Goal: Transaction & Acquisition: Subscribe to service/newsletter

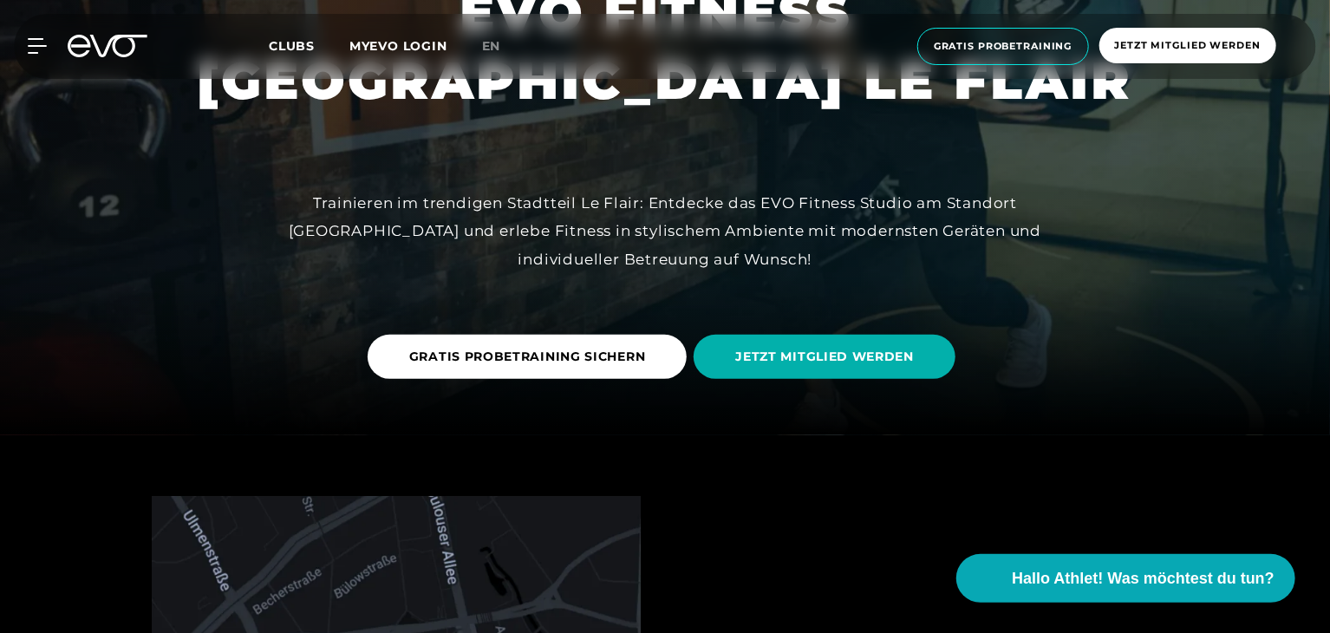
scroll to position [201, 0]
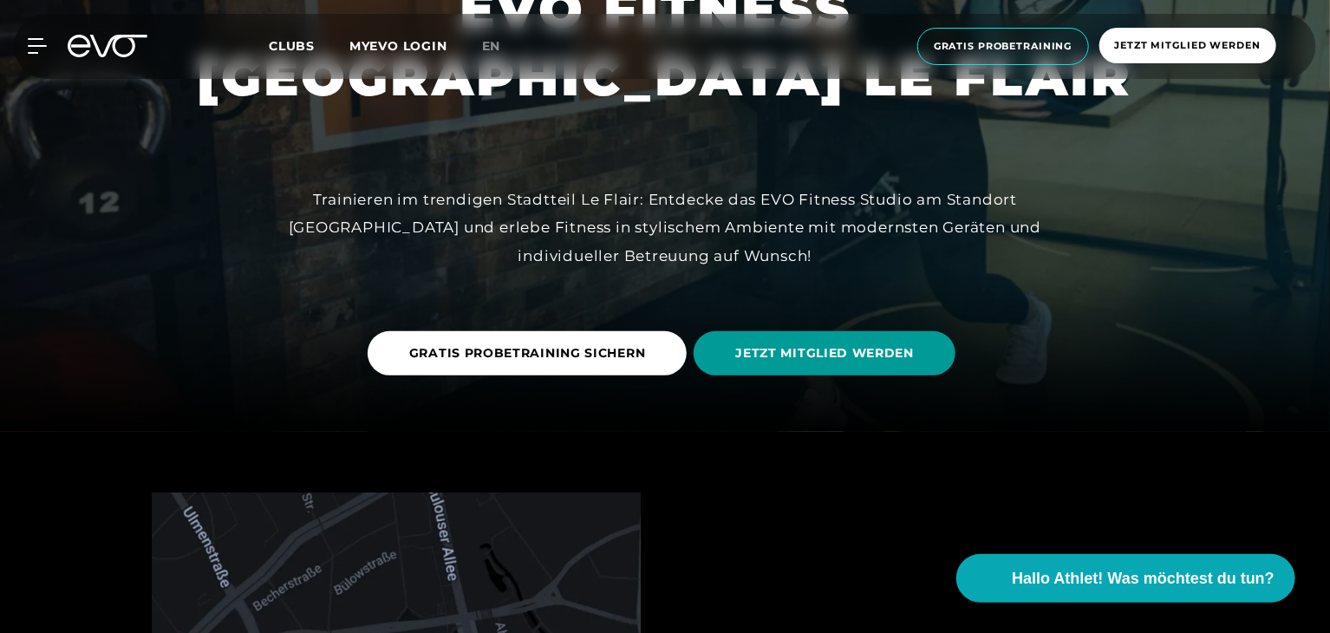
click at [787, 358] on span "JETZT MITGLIED WERDEN" at bounding box center [824, 353] width 179 height 18
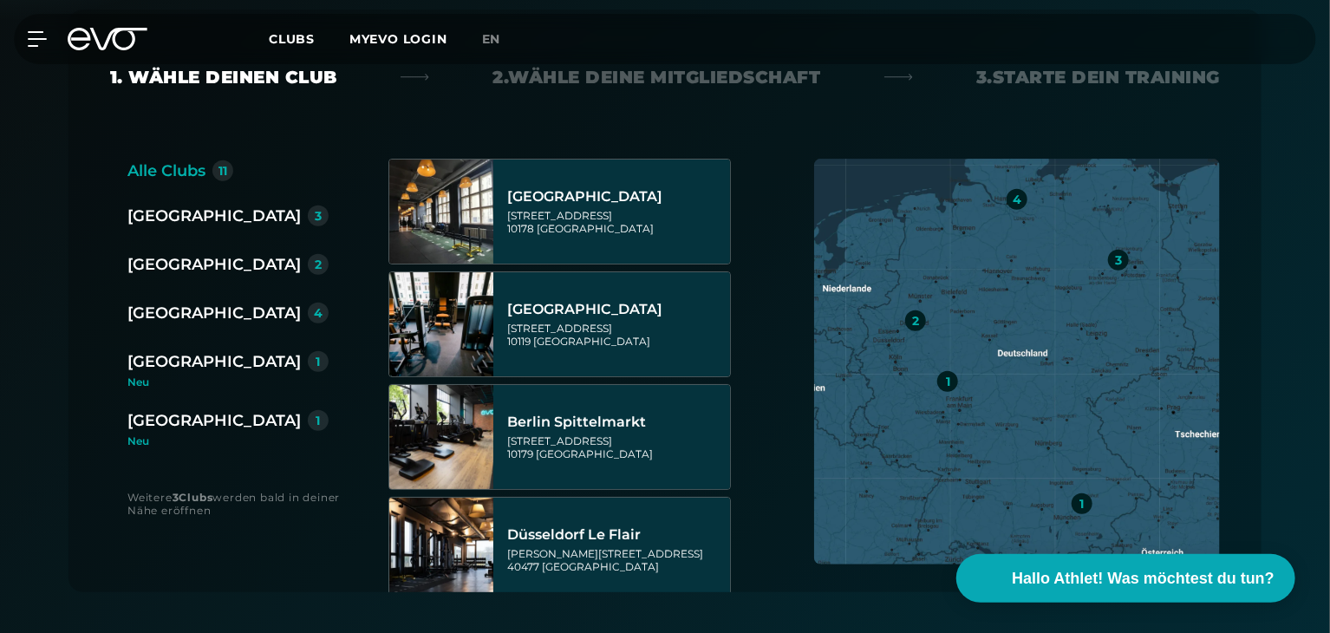
scroll to position [423, 0]
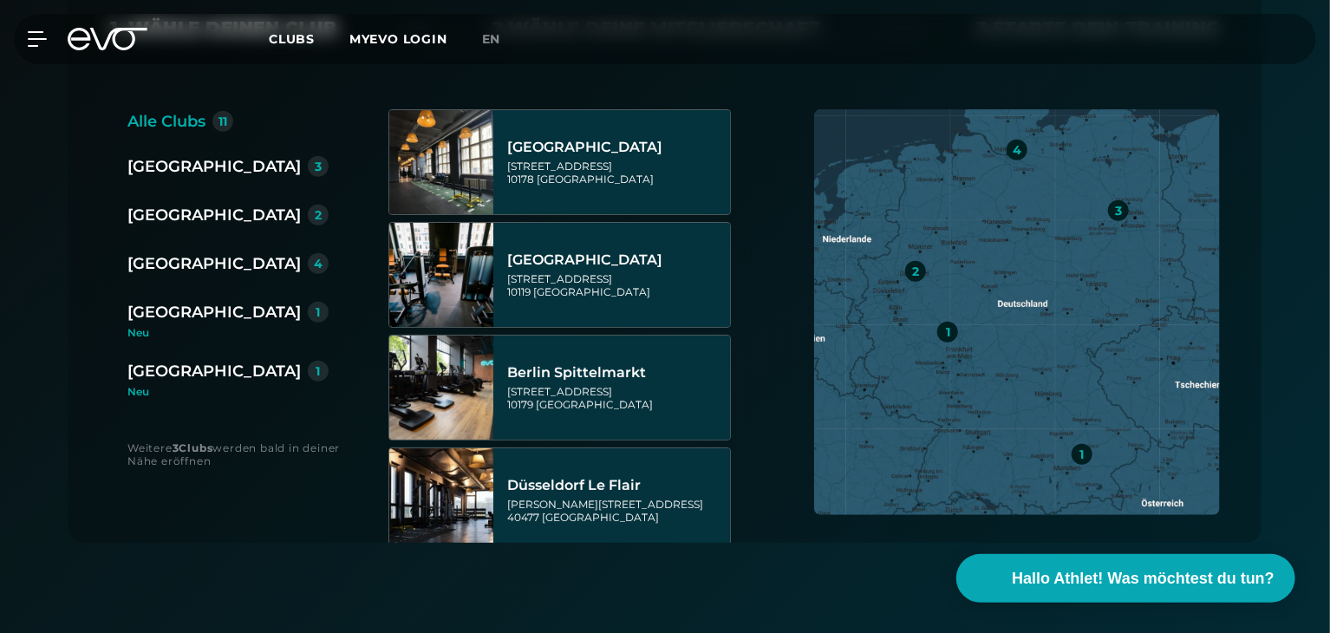
click at [177, 219] on div "[GEOGRAPHIC_DATA]" at bounding box center [213, 215] width 173 height 24
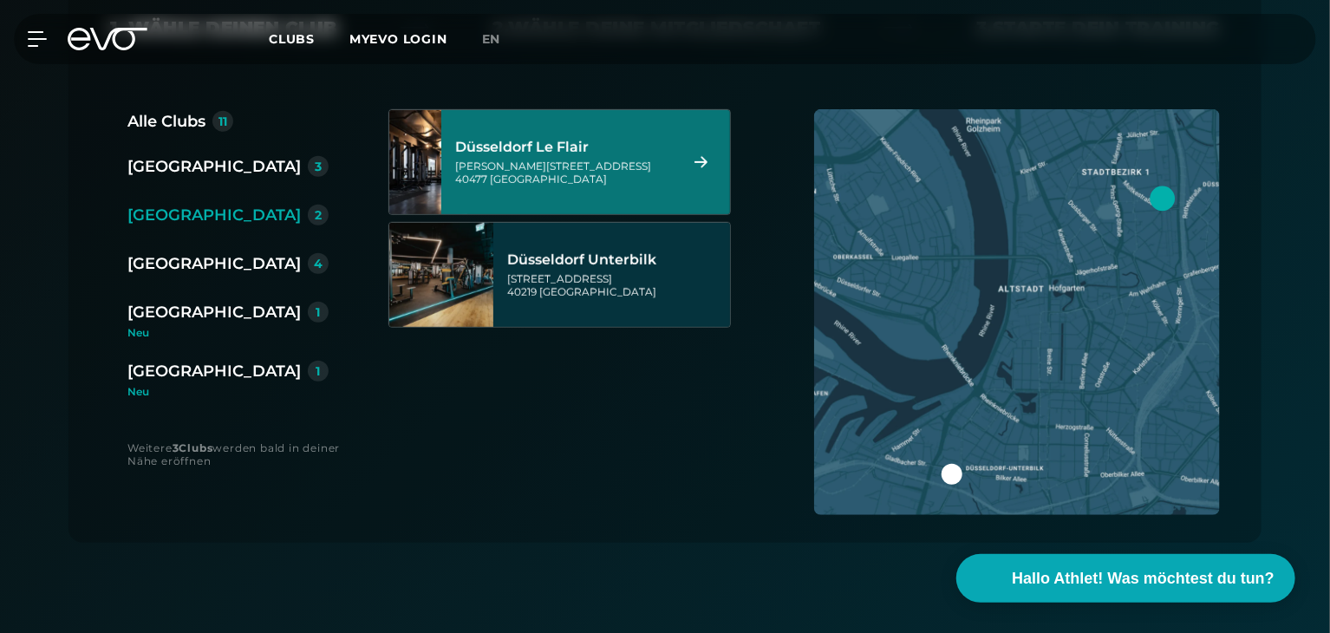
click at [626, 163] on div "[PERSON_NAME][STREET_ADDRESS]" at bounding box center [564, 173] width 218 height 26
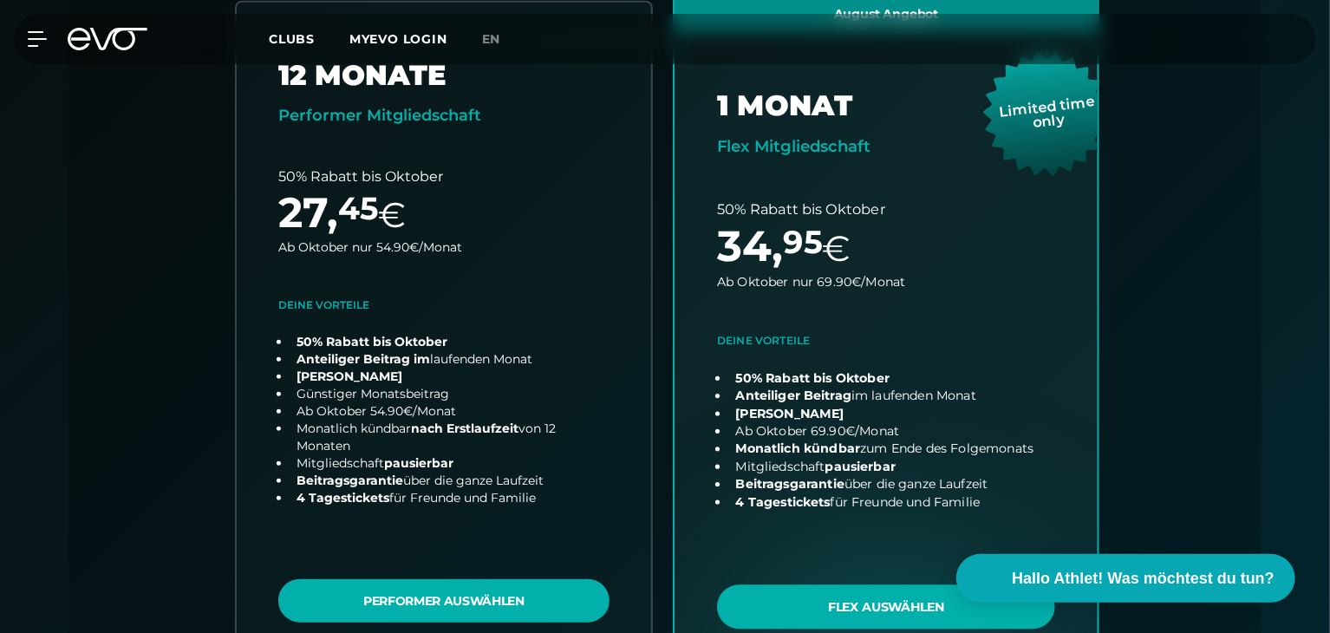
scroll to position [525, 0]
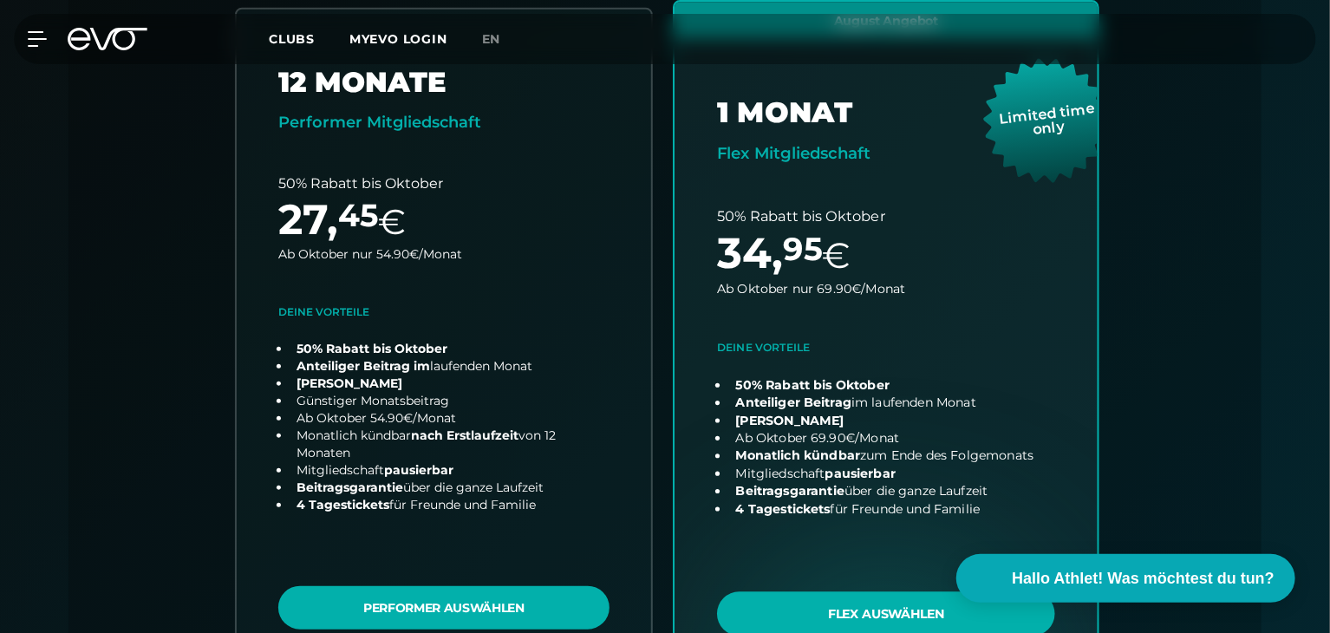
click at [831, 609] on link "choose plan" at bounding box center [885, 343] width 423 height 682
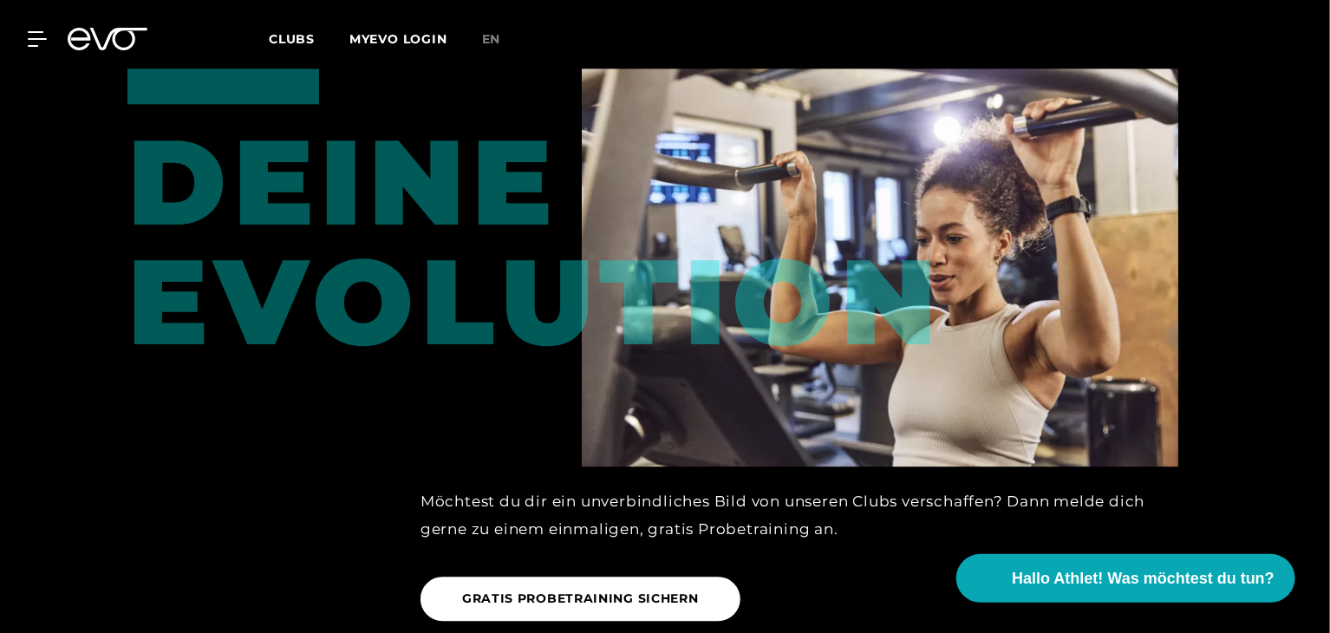
scroll to position [2149, 0]
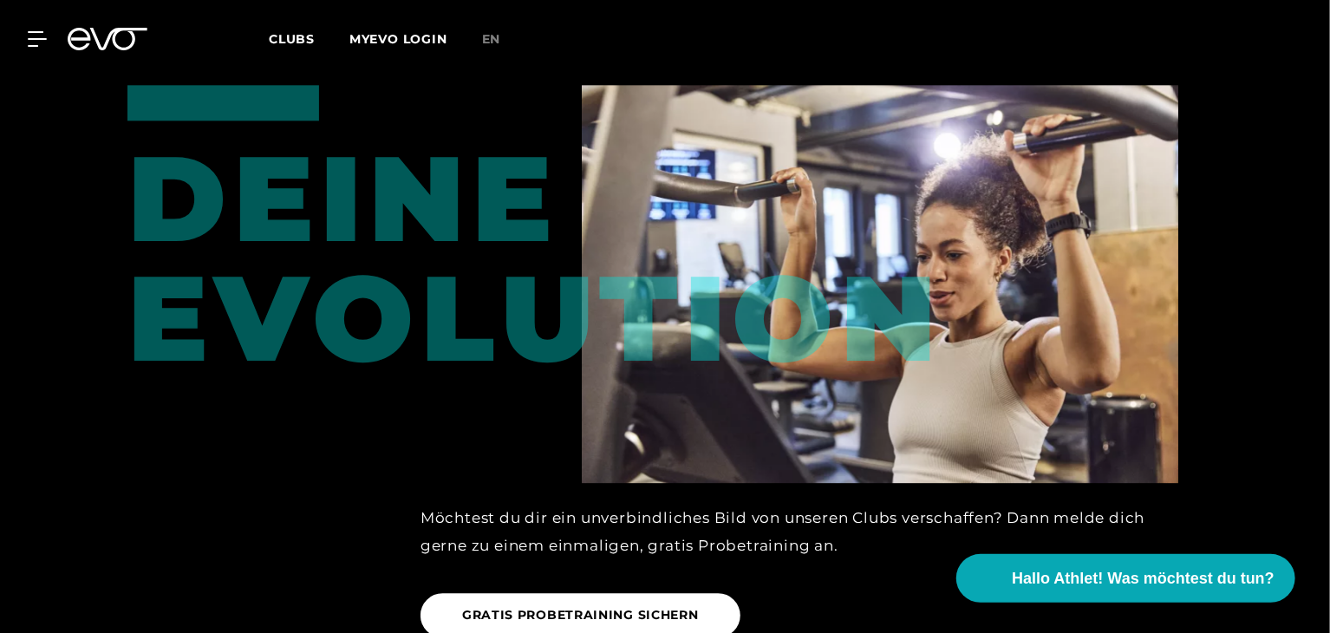
click at [271, 239] on div "DEINE EVOLUTION" at bounding box center [199, 231] width 144 height 293
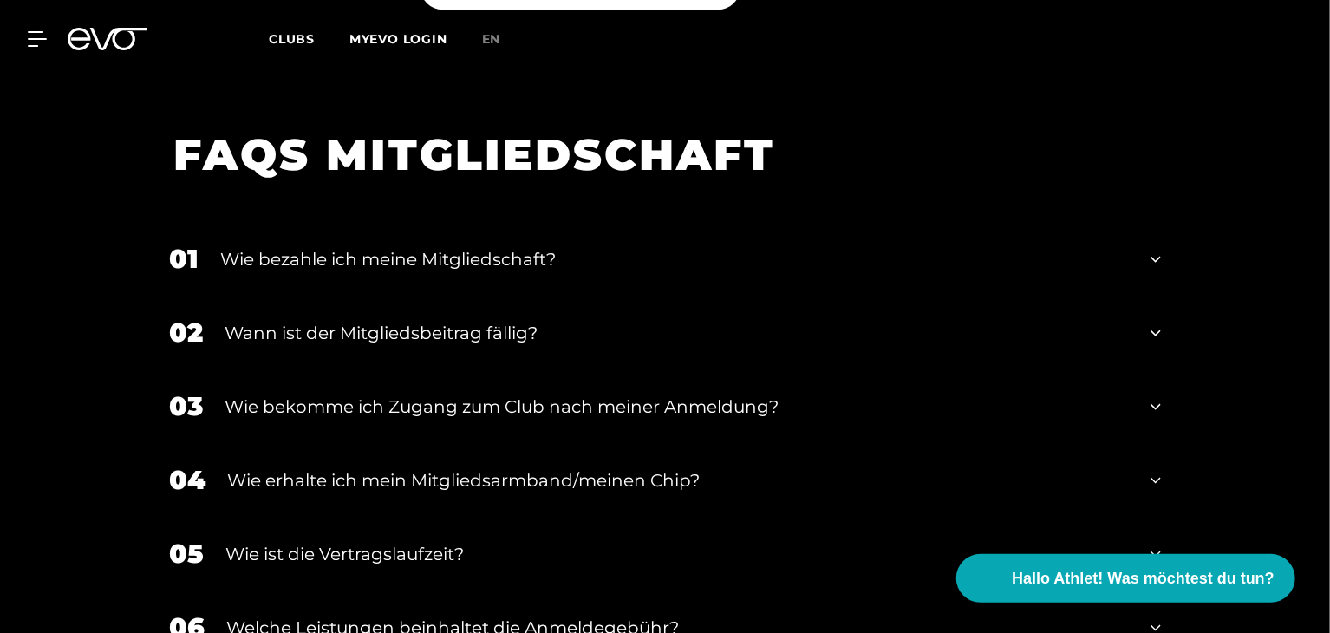
scroll to position [2757, 0]
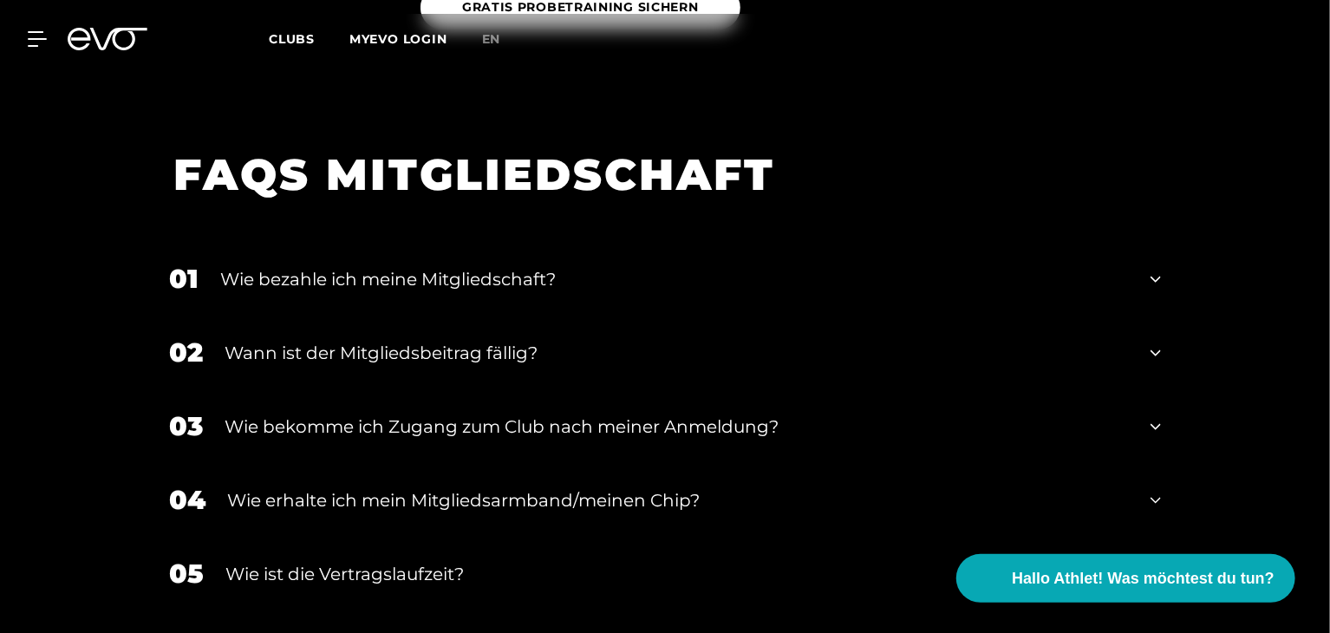
click at [565, 266] on div "Wie bezahle ich meine Mitgliedschaft?" at bounding box center [674, 279] width 908 height 26
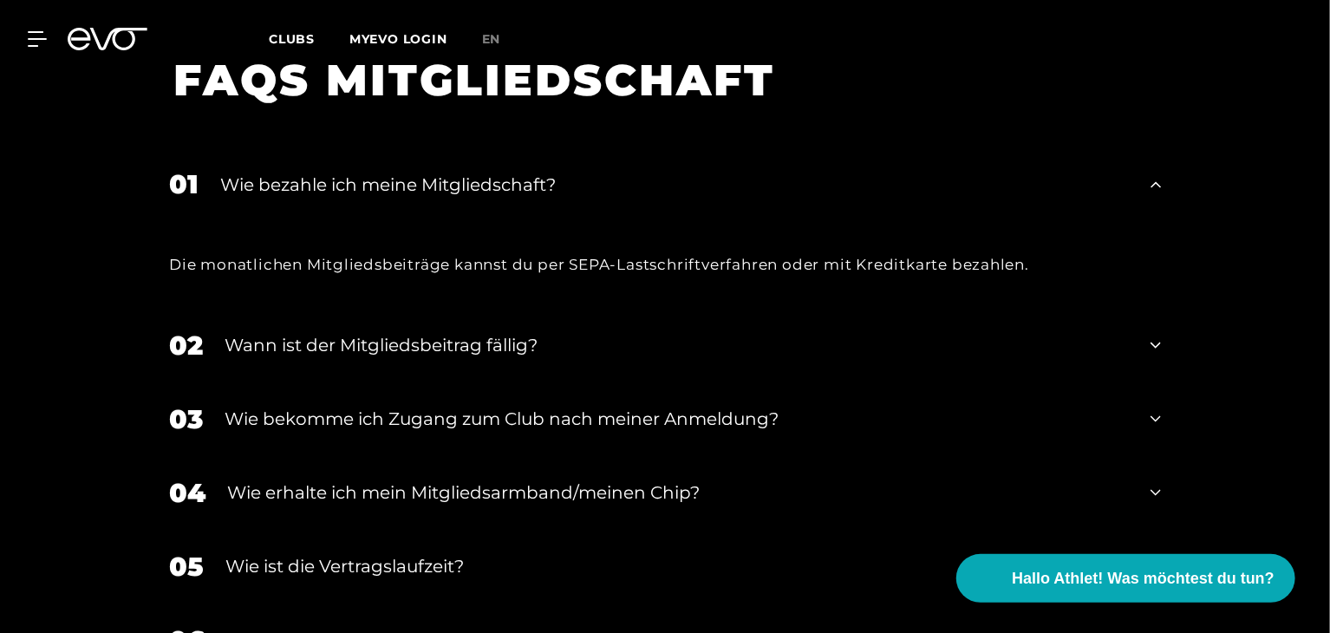
scroll to position [2850, 0]
click at [760, 407] on div "Wie bekomme ich Zugang zum Club nach meiner Anmeldung?" at bounding box center [677, 420] width 904 height 26
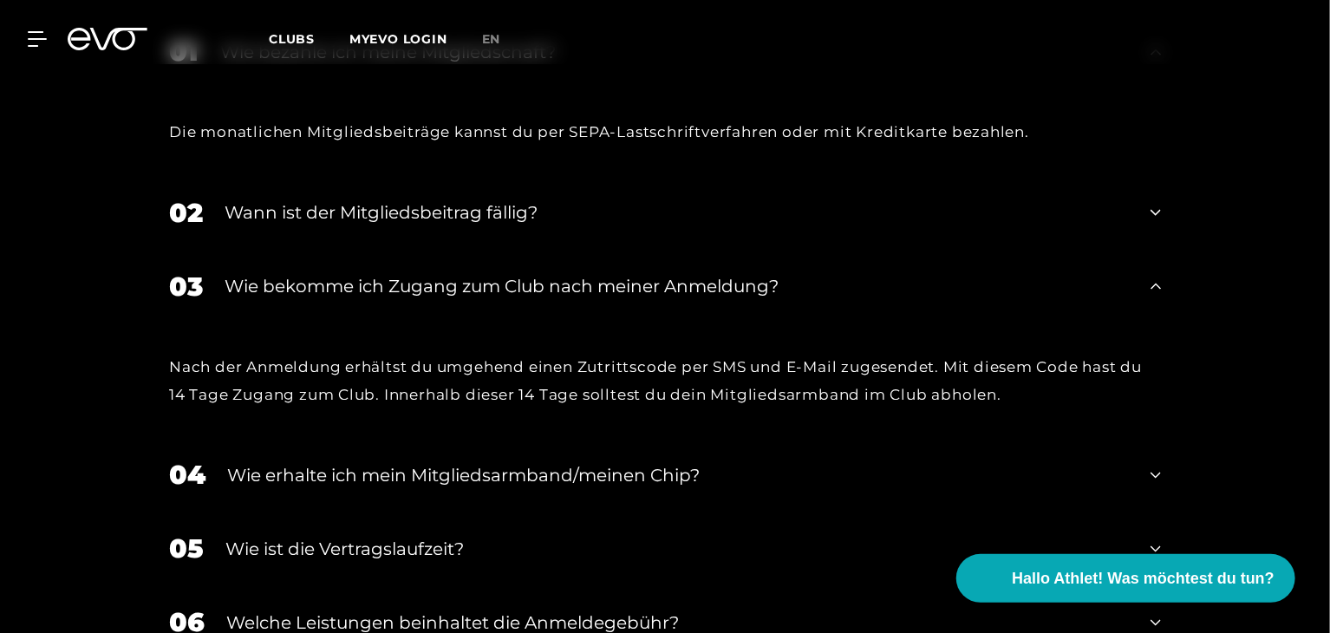
scroll to position [3037, 0]
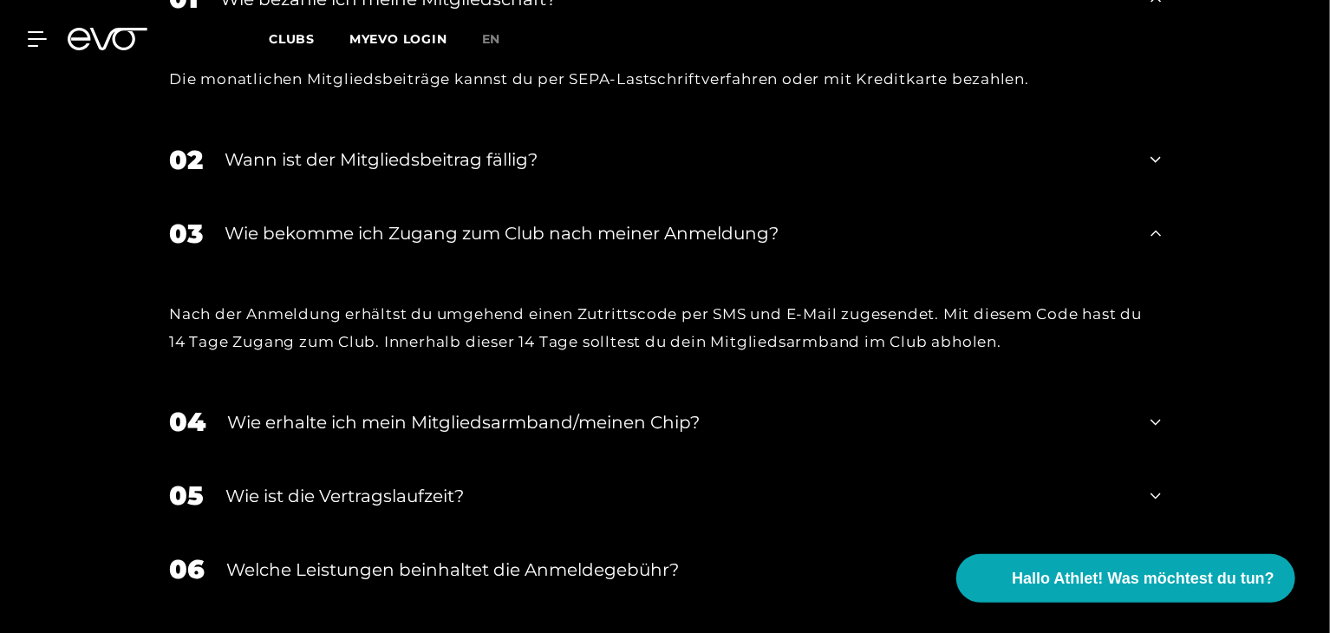
click at [661, 409] on div "Wie erhalte ich mein Mitgliedsarmband/meinen Chip?" at bounding box center [678, 422] width 902 height 26
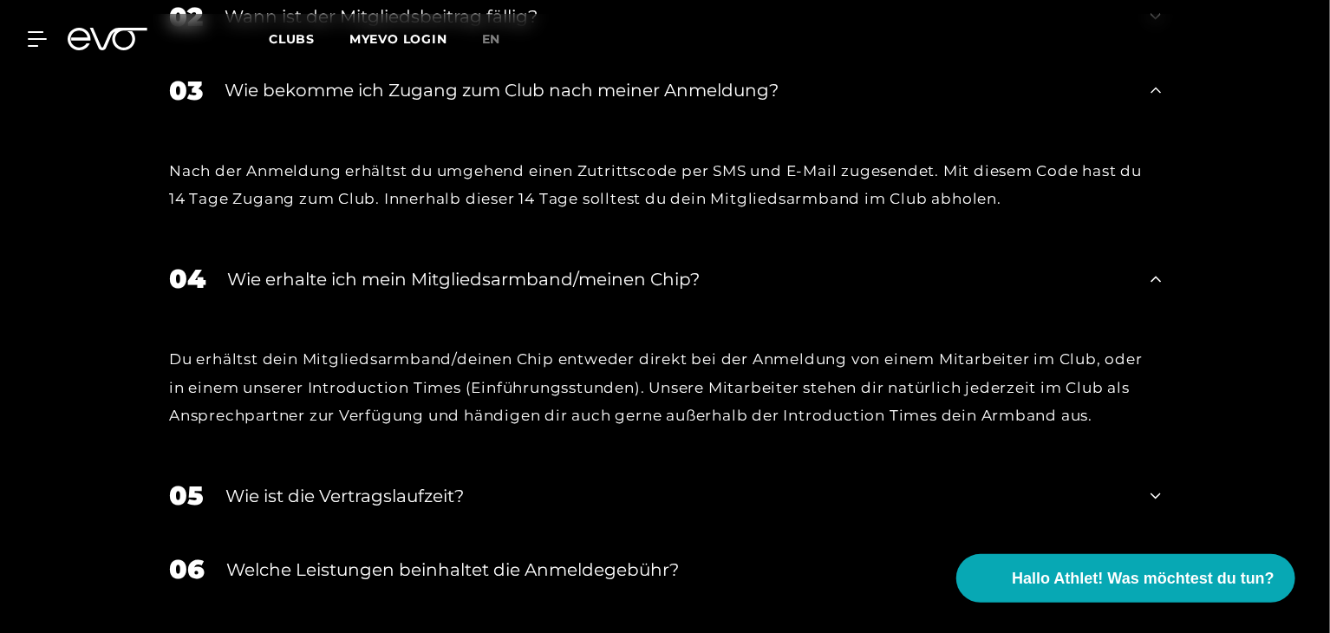
scroll to position [3389, 0]
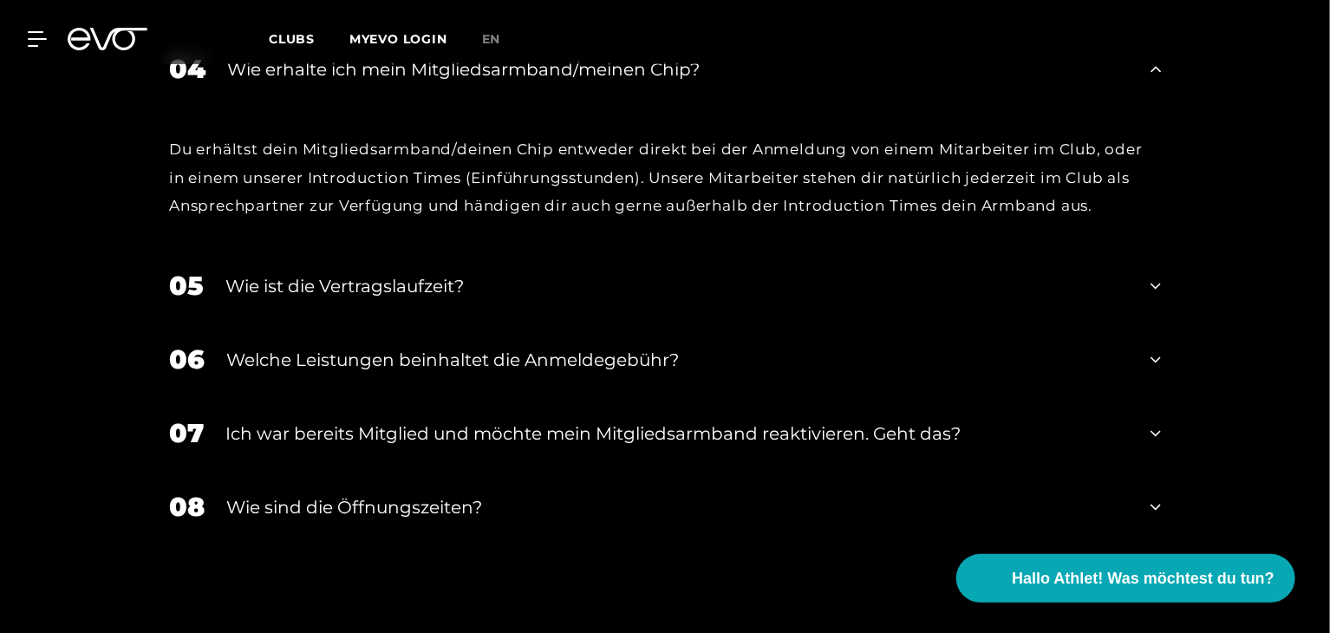
click at [462, 249] on div "05 Wie ist die Vertragslaufzeit?" at bounding box center [665, 286] width 1026 height 74
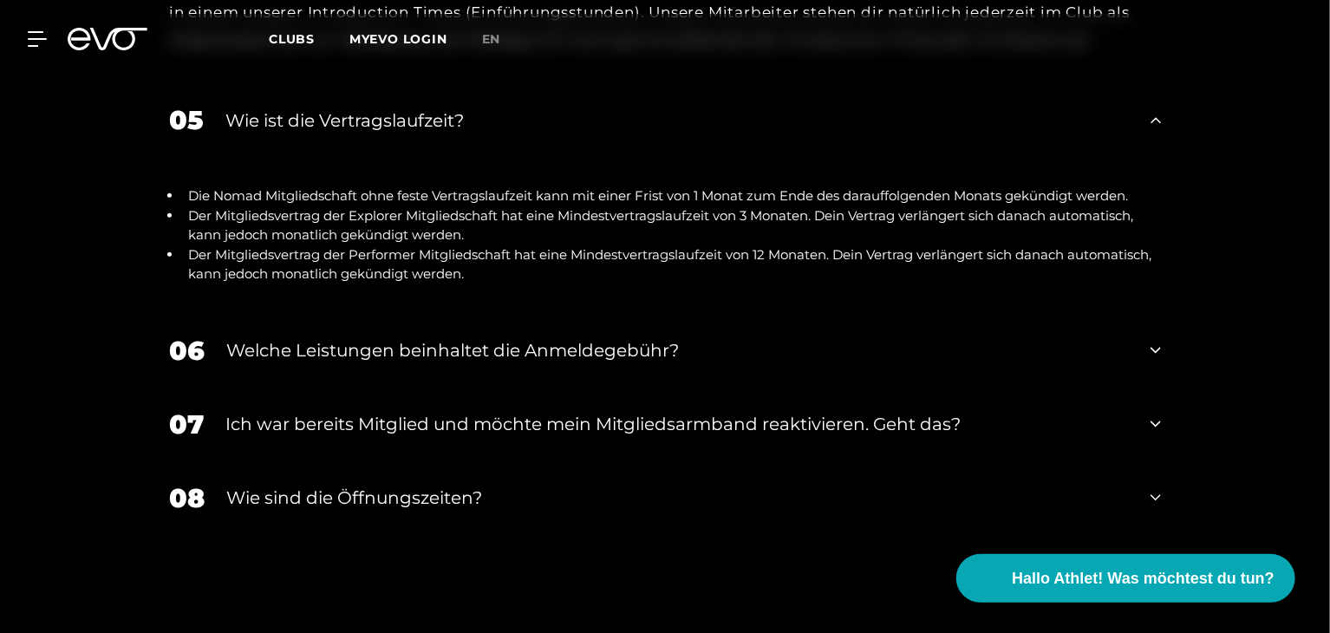
scroll to position [3556, 0]
click at [661, 336] on div "Welche Leistungen beinhaltet die Anmeldegebühr?" at bounding box center [677, 349] width 902 height 26
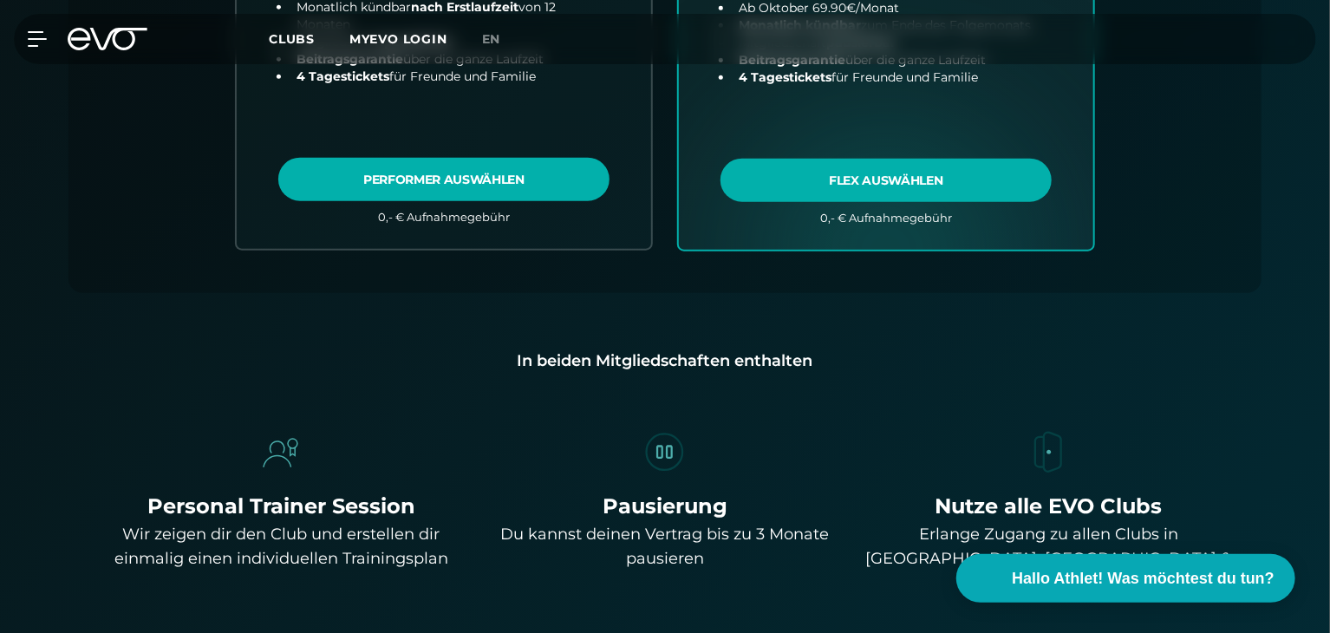
scroll to position [957, 0]
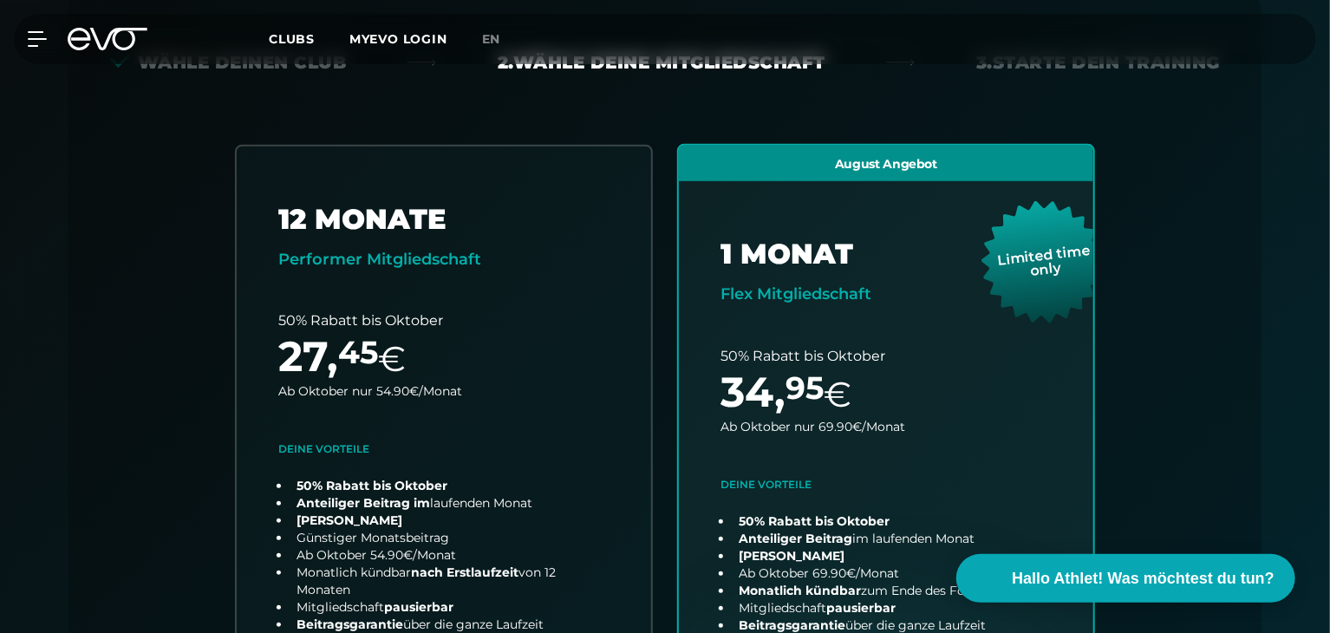
scroll to position [530, 0]
